Goal: Task Accomplishment & Management: Complete application form

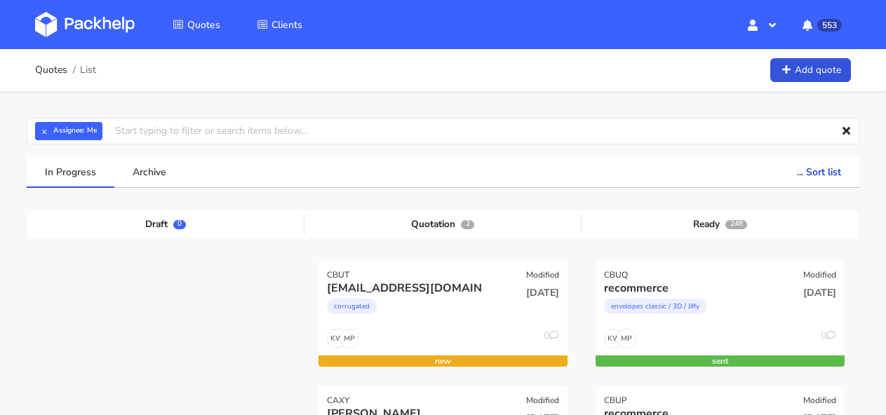
click at [79, 4] on div "Quotes Clients Hello, Monika Profile Sign Out 553 Notifications [victor@karmica…" at bounding box center [443, 24] width 886 height 49
click at [82, 19] on img at bounding box center [85, 24] width 100 height 25
click at [107, 21] on img at bounding box center [85, 24] width 100 height 25
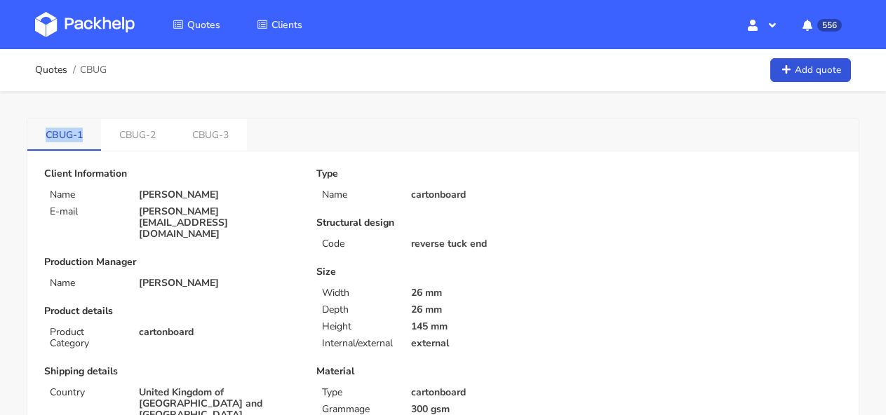
drag, startPoint x: 91, startPoint y: 140, endPoint x: 47, endPoint y: 138, distance: 43.6
click at [47, 138] on link "CBUG-1" at bounding box center [64, 134] width 74 height 31
copy link "CBUG-1"
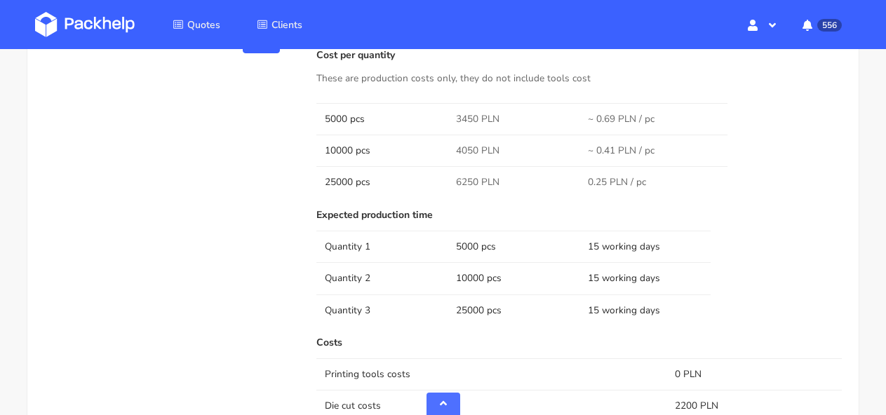
scroll to position [852, 0]
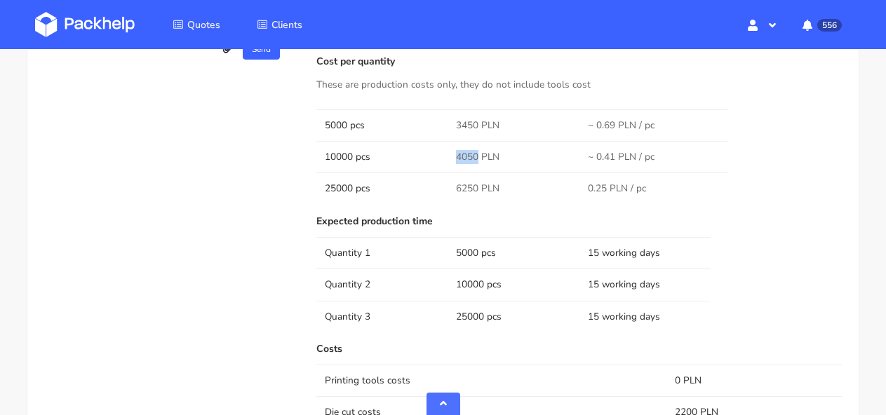
drag, startPoint x: 476, startPoint y: 156, endPoint x: 452, endPoint y: 156, distance: 23.9
click at [452, 156] on td "4050 PLN" at bounding box center [513, 157] width 131 height 32
copy span "4050"
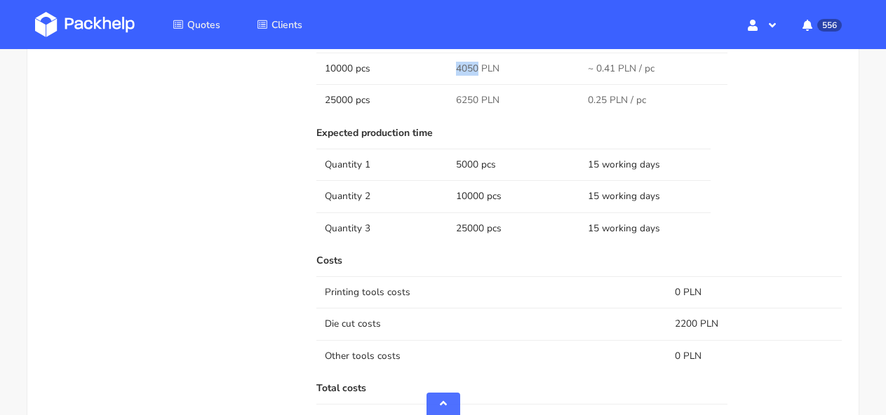
scroll to position [796, 0]
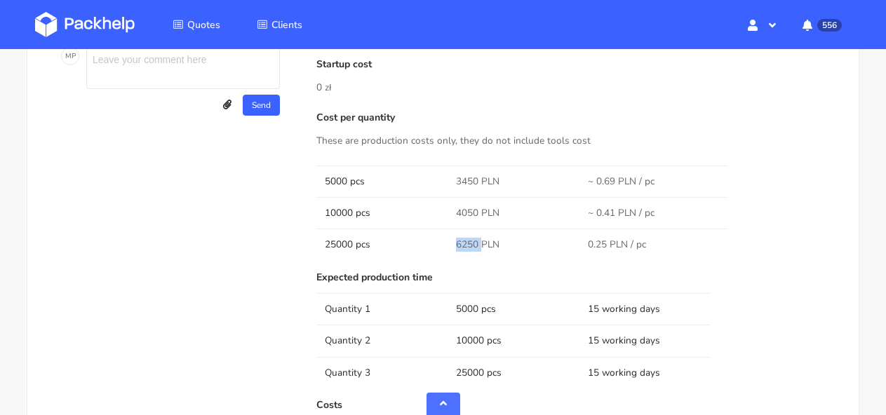
drag, startPoint x: 479, startPoint y: 240, endPoint x: 452, endPoint y: 240, distance: 27.4
click at [452, 240] on td "6250 PLN" at bounding box center [513, 245] width 131 height 32
copy span "6250"
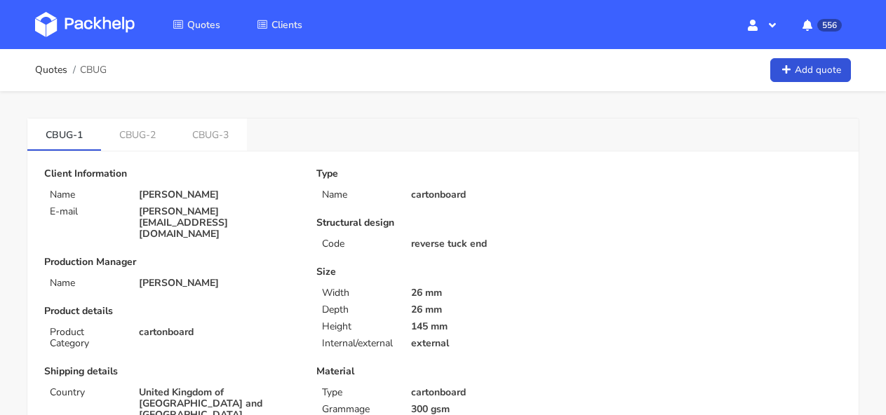
click at [75, 24] on img at bounding box center [85, 24] width 100 height 25
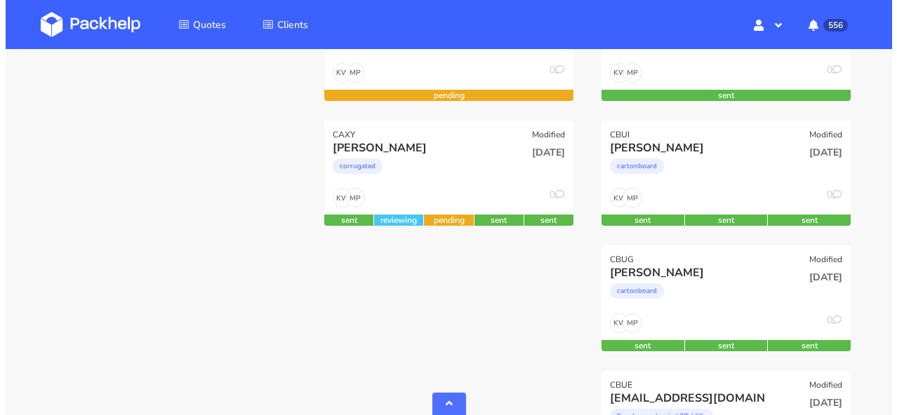
scroll to position [391, 0]
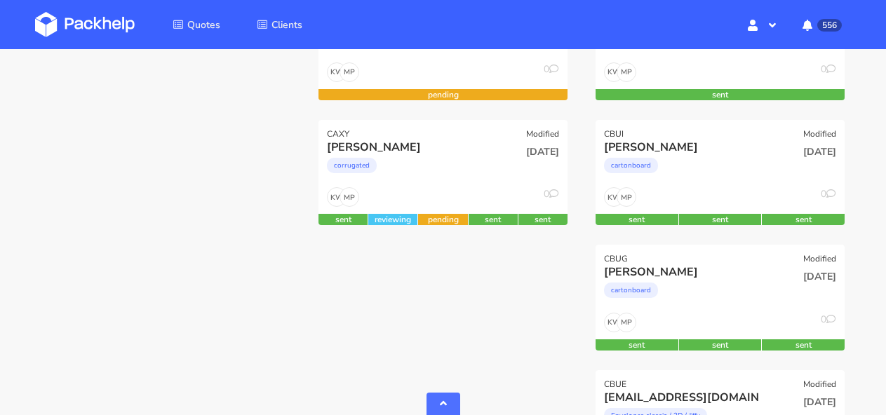
click at [728, 271] on div "[PERSON_NAME]" at bounding box center [683, 272] width 158 height 15
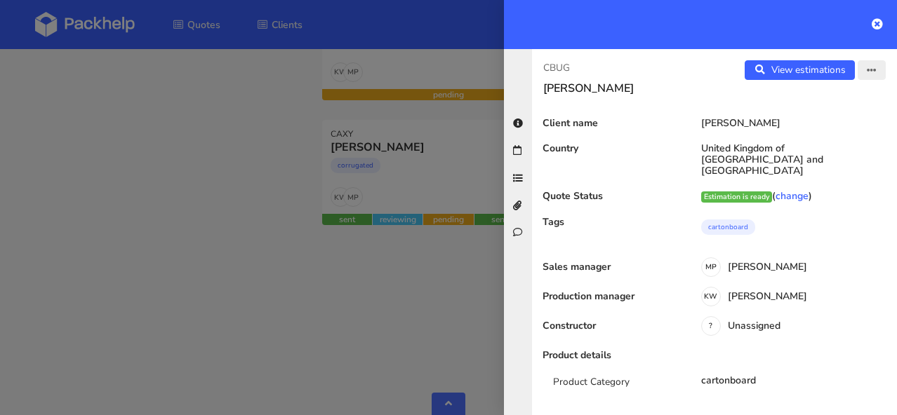
click at [866, 63] on button "button" at bounding box center [871, 70] width 28 height 20
click at [816, 121] on link "Edit quote" at bounding box center [825, 125] width 123 height 23
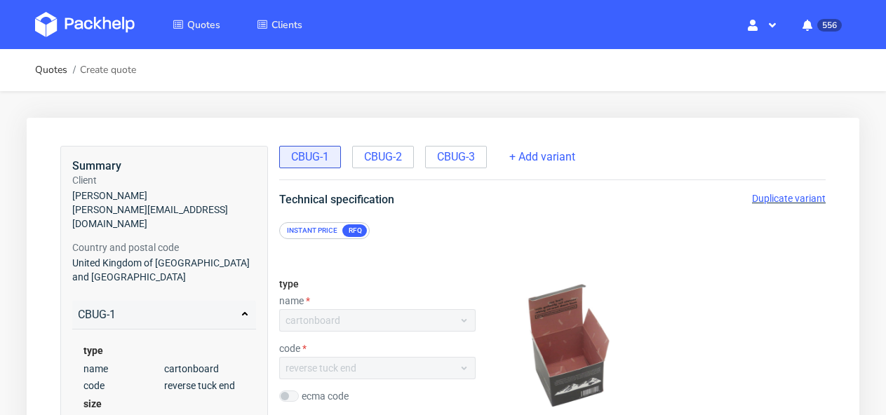
click at [787, 195] on span "Duplicate variant" at bounding box center [789, 198] width 74 height 11
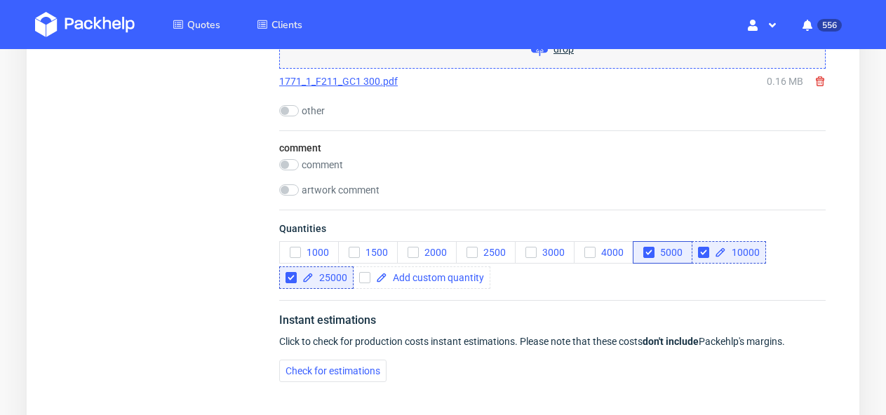
scroll to position [1548, 0]
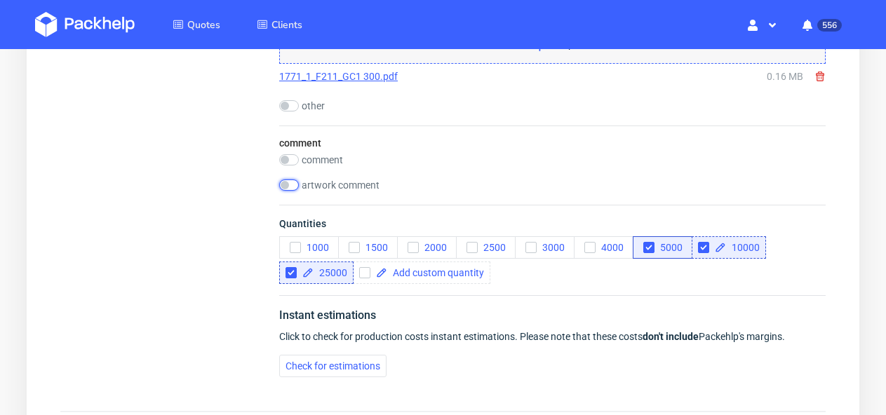
click at [289, 187] on input "checkbox" at bounding box center [289, 185] width 20 height 11
checkbox input "true"
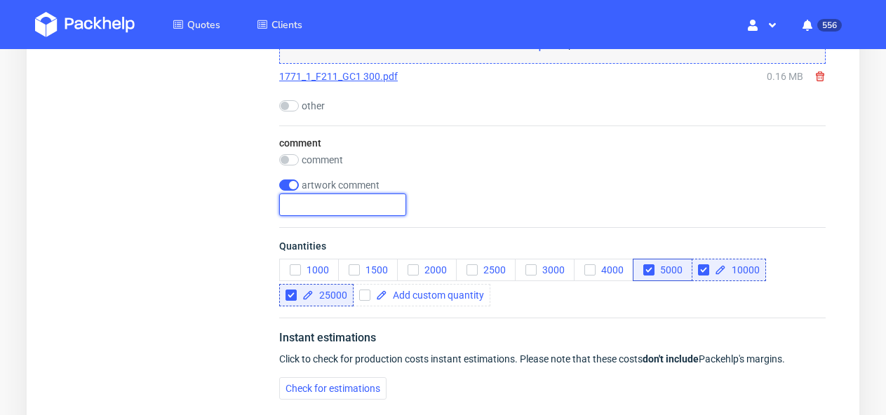
click at [317, 210] on input "text" at bounding box center [342, 205] width 127 height 22
drag, startPoint x: 389, startPoint y: 202, endPoint x: 248, endPoint y: 202, distance: 140.3
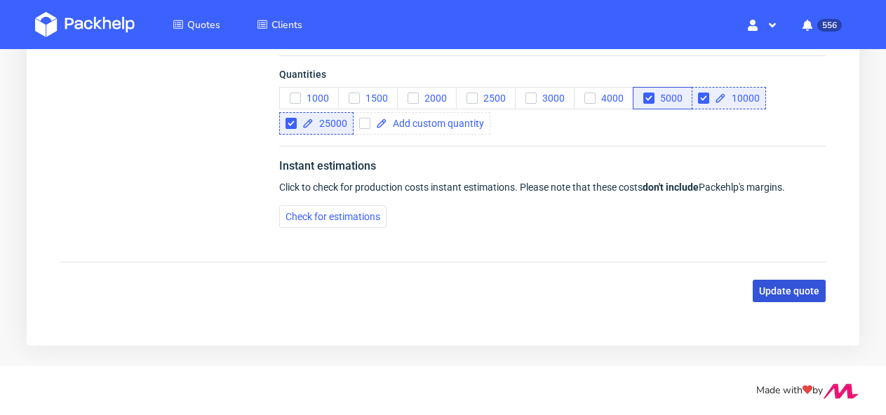
type input "2 different artworks - the same quantity"
click at [774, 300] on button "Update quote" at bounding box center [789, 291] width 73 height 22
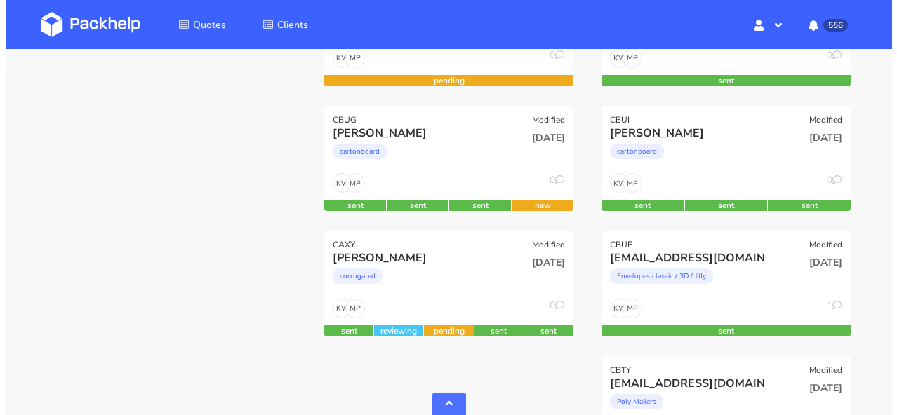
scroll to position [417, 0]
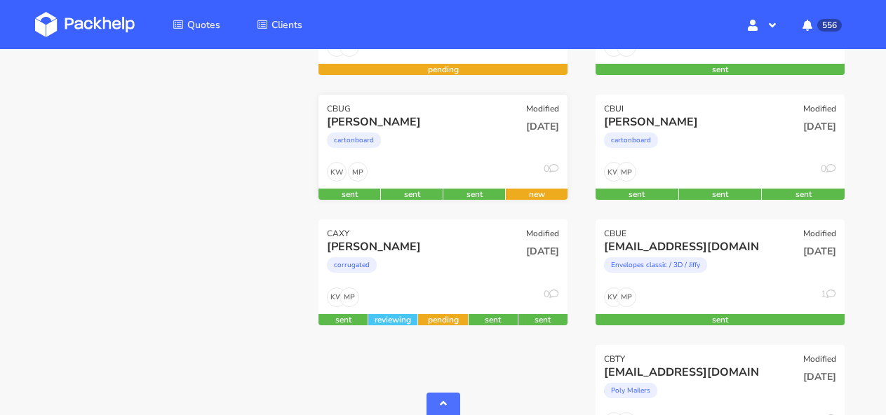
click at [536, 175] on div "MP KW 0" at bounding box center [443, 175] width 249 height 27
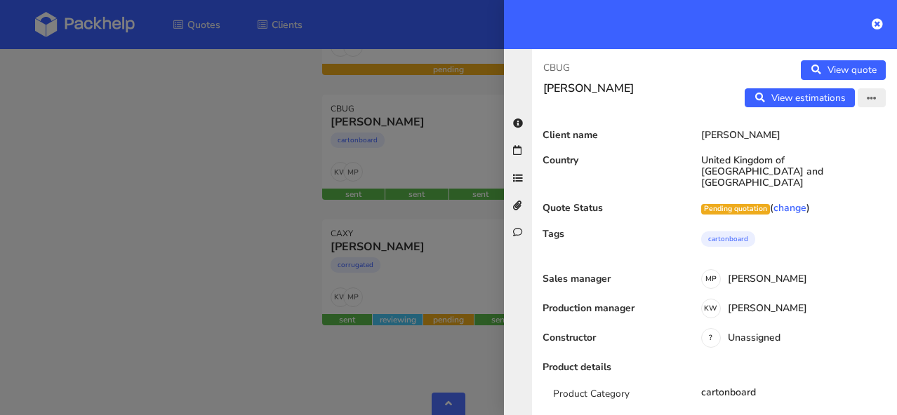
click at [857, 93] on button "button" at bounding box center [871, 98] width 28 height 20
click at [820, 132] on link "Edit quote" at bounding box center [825, 127] width 123 height 23
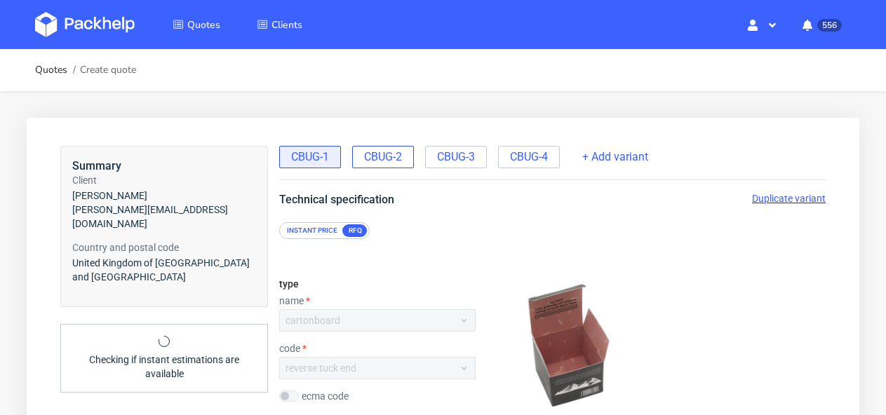
click at [406, 163] on div "CBUG-2" at bounding box center [383, 157] width 62 height 22
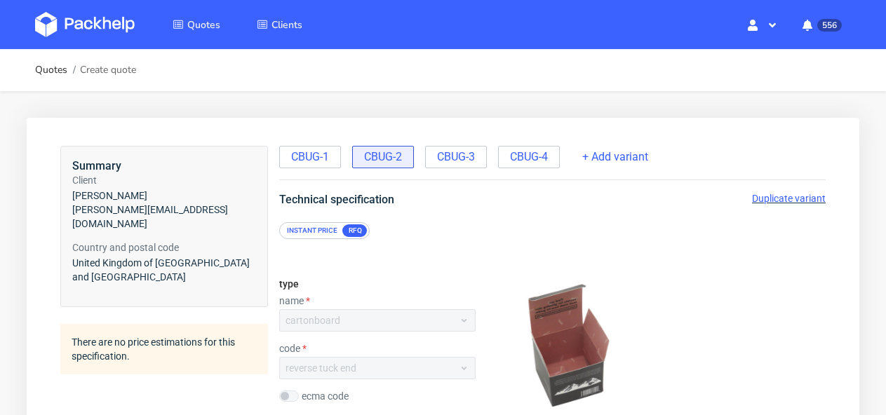
click at [759, 194] on span "Duplicate variant" at bounding box center [789, 198] width 74 height 11
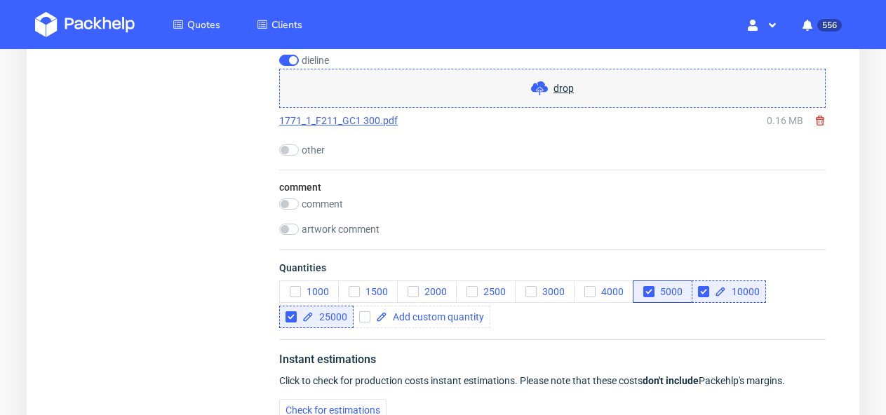
scroll to position [1619, 0]
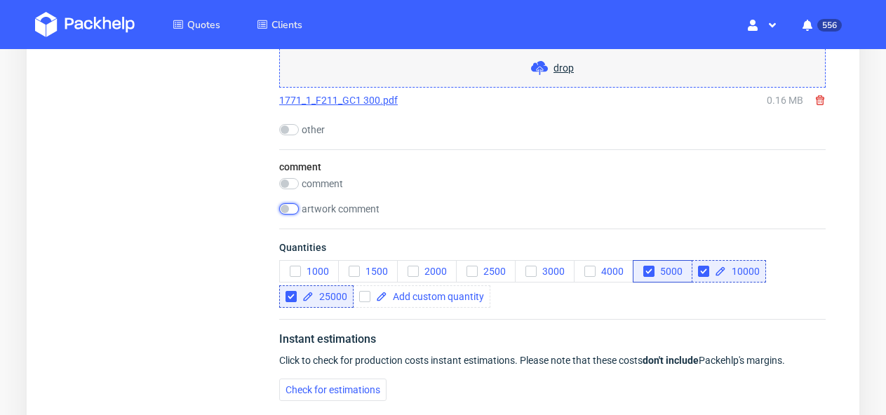
click at [293, 208] on input "checkbox" at bounding box center [289, 208] width 20 height 11
checkbox input "true"
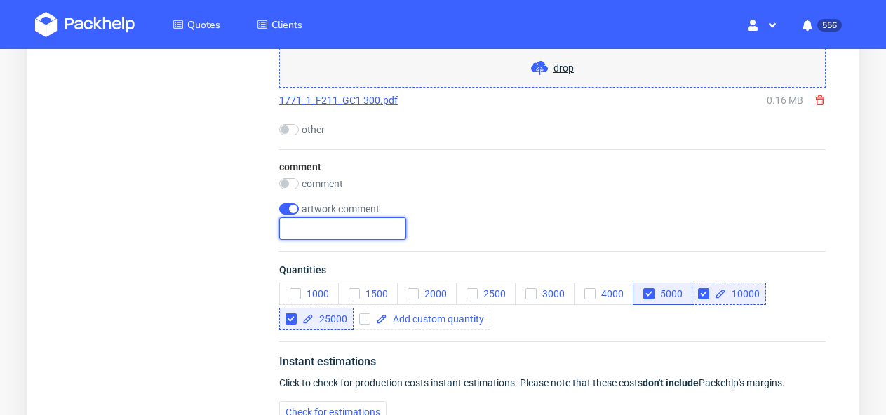
click at [309, 238] on input "text" at bounding box center [342, 228] width 127 height 22
paste input "2 different artworks - the same quantity"
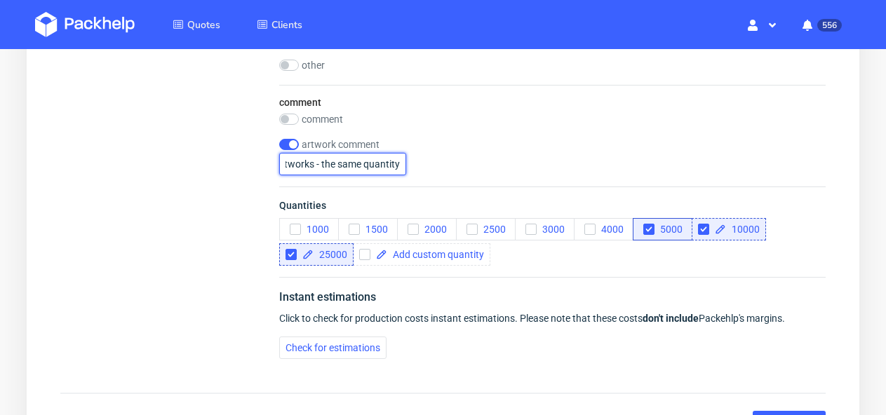
scroll to position [1815, 0]
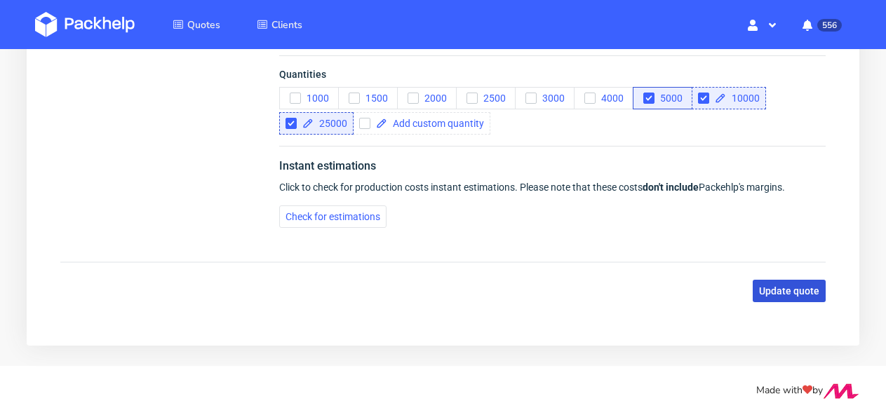
type input "2 different artworks - the same quantity"
click at [779, 297] on button "Update quote" at bounding box center [789, 291] width 73 height 22
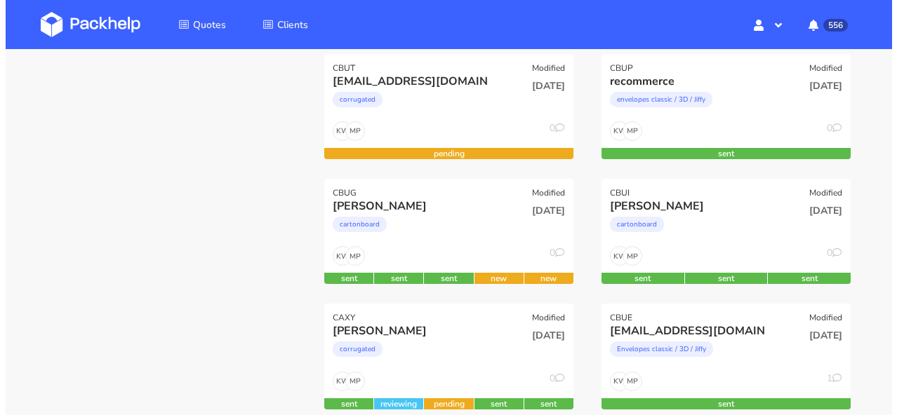
scroll to position [340, 0]
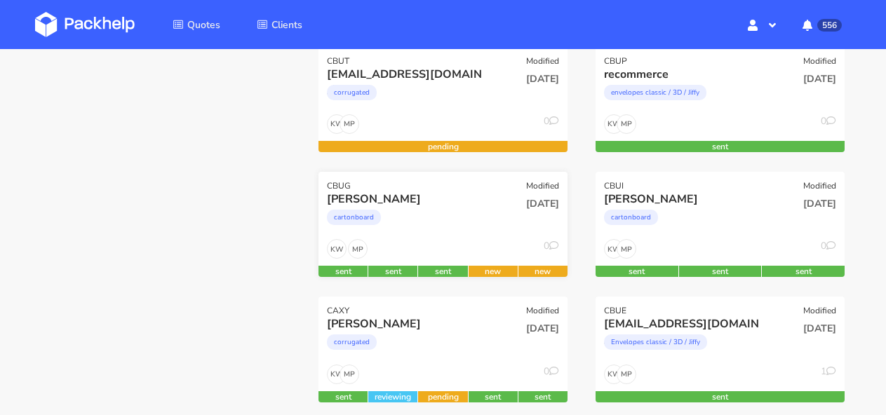
click at [483, 229] on div "cartonboard" at bounding box center [406, 221] width 158 height 28
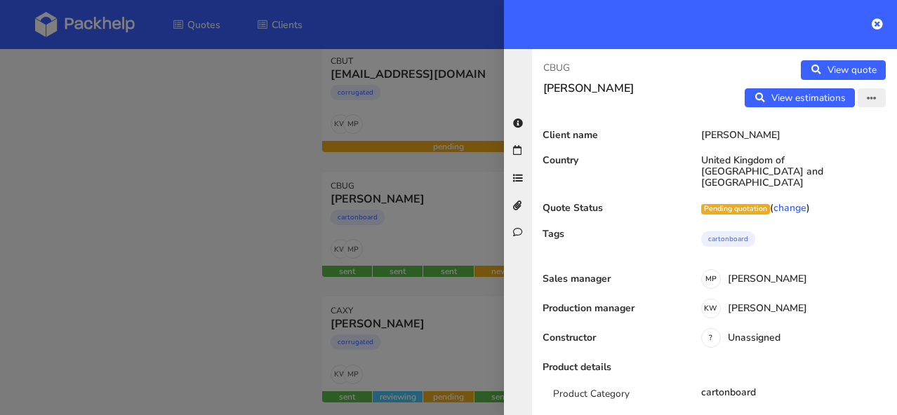
click at [864, 93] on button "button" at bounding box center [871, 98] width 28 height 20
click at [824, 133] on link "Edit quote" at bounding box center [825, 127] width 123 height 23
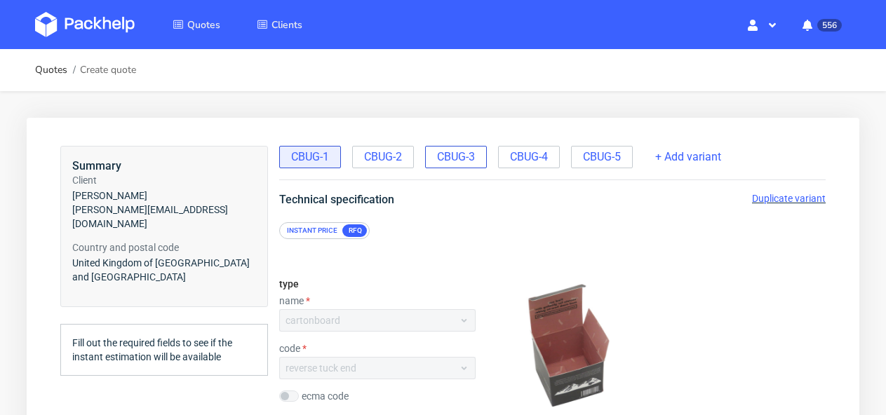
click at [467, 146] on div "CBUG-3" at bounding box center [456, 157] width 62 height 22
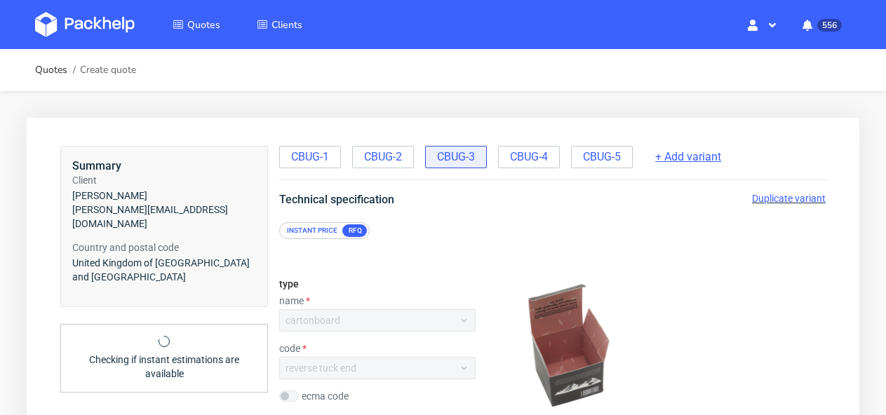
click at [709, 159] on span "+ Add variant" at bounding box center [688, 156] width 66 height 15
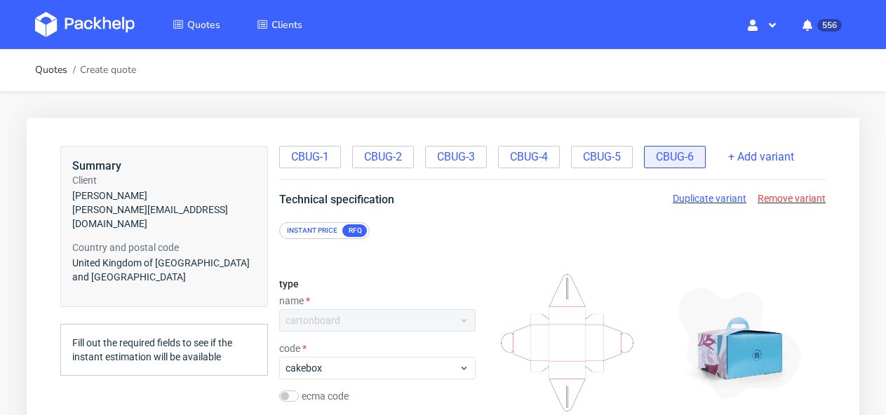
click at [777, 196] on span "Remove variant" at bounding box center [792, 198] width 68 height 11
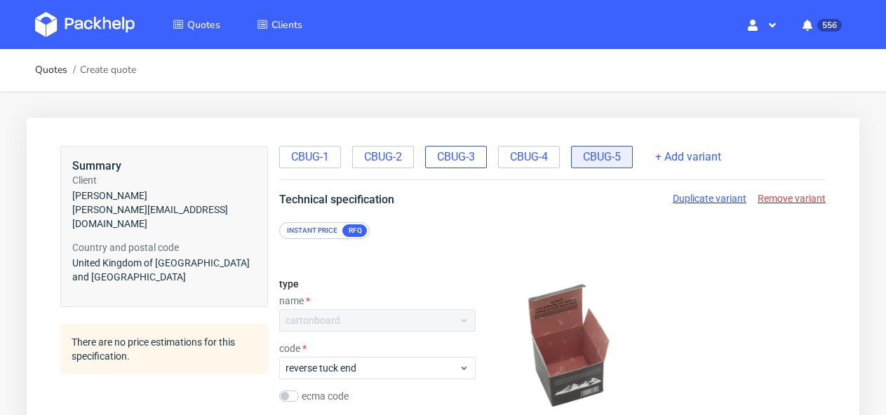
click at [465, 164] on span "CBUG-3" at bounding box center [456, 156] width 38 height 15
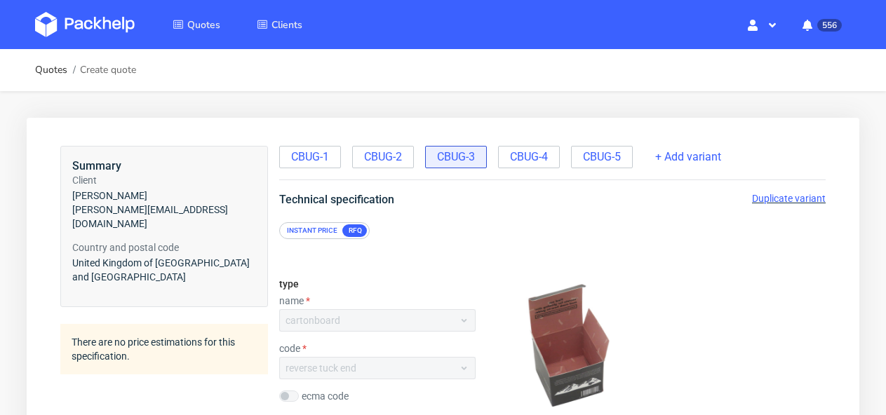
click at [789, 198] on span "Duplicate variant" at bounding box center [789, 198] width 74 height 11
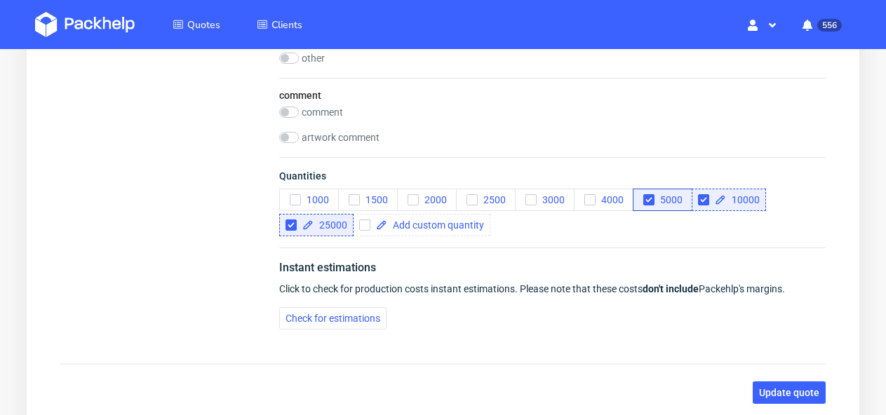
scroll to position [1678, 0]
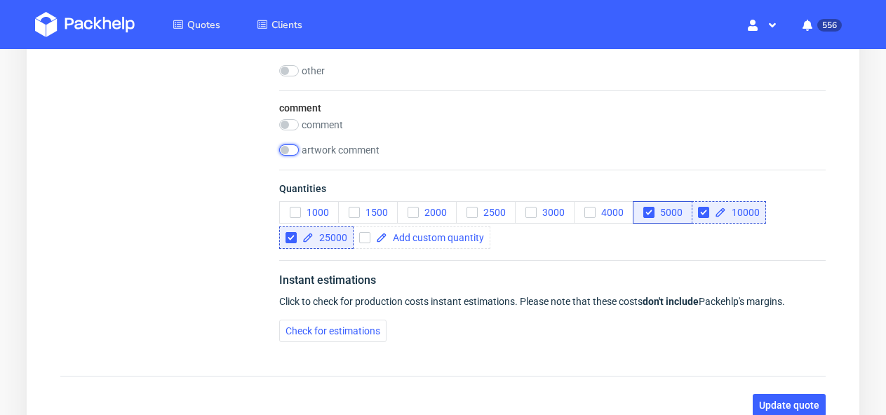
click at [286, 147] on input "checkbox" at bounding box center [289, 150] width 20 height 11
checkbox input "true"
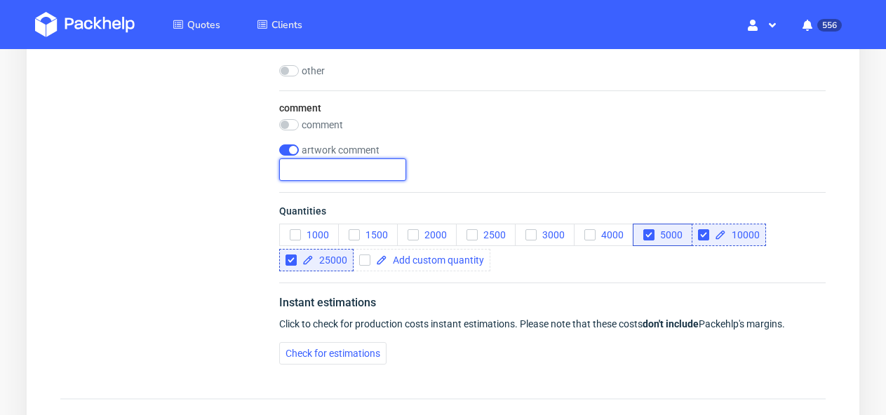
click at [297, 178] on input "text" at bounding box center [342, 170] width 127 height 22
paste input "2 different artworks - the same quantity"
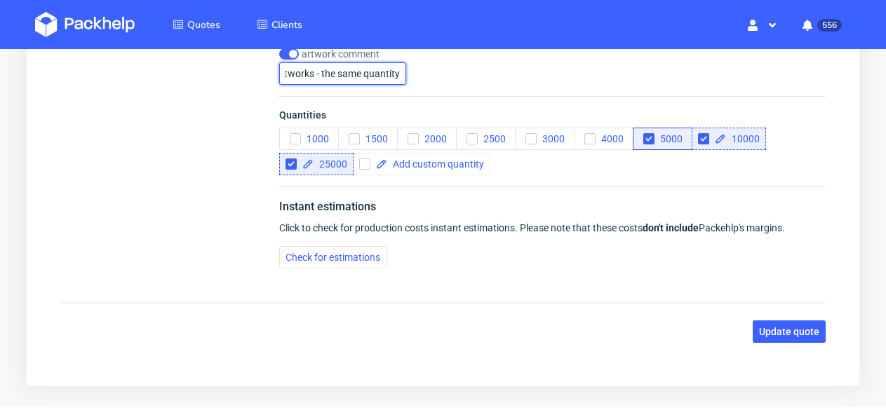
scroll to position [1815, 0]
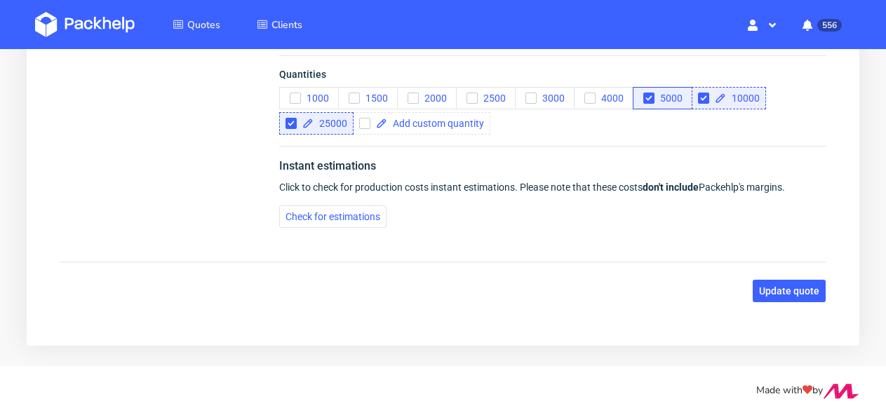
type input "2 different artworks - the same quantity"
click at [791, 293] on span "Update quote" at bounding box center [789, 291] width 60 height 10
